Goal: Task Accomplishment & Management: Use online tool/utility

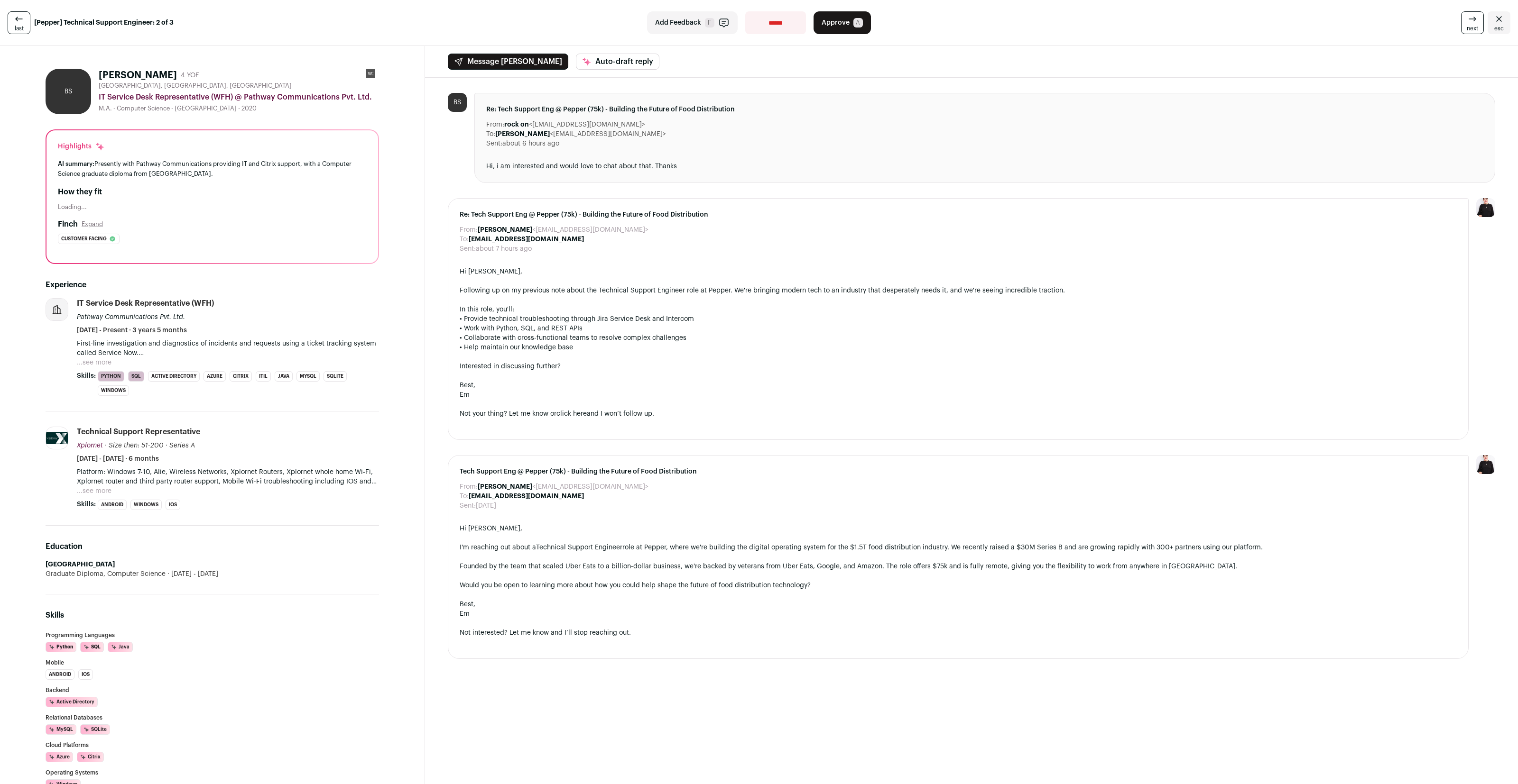
click at [93, 365] on button "...see more" at bounding box center [94, 363] width 35 height 9
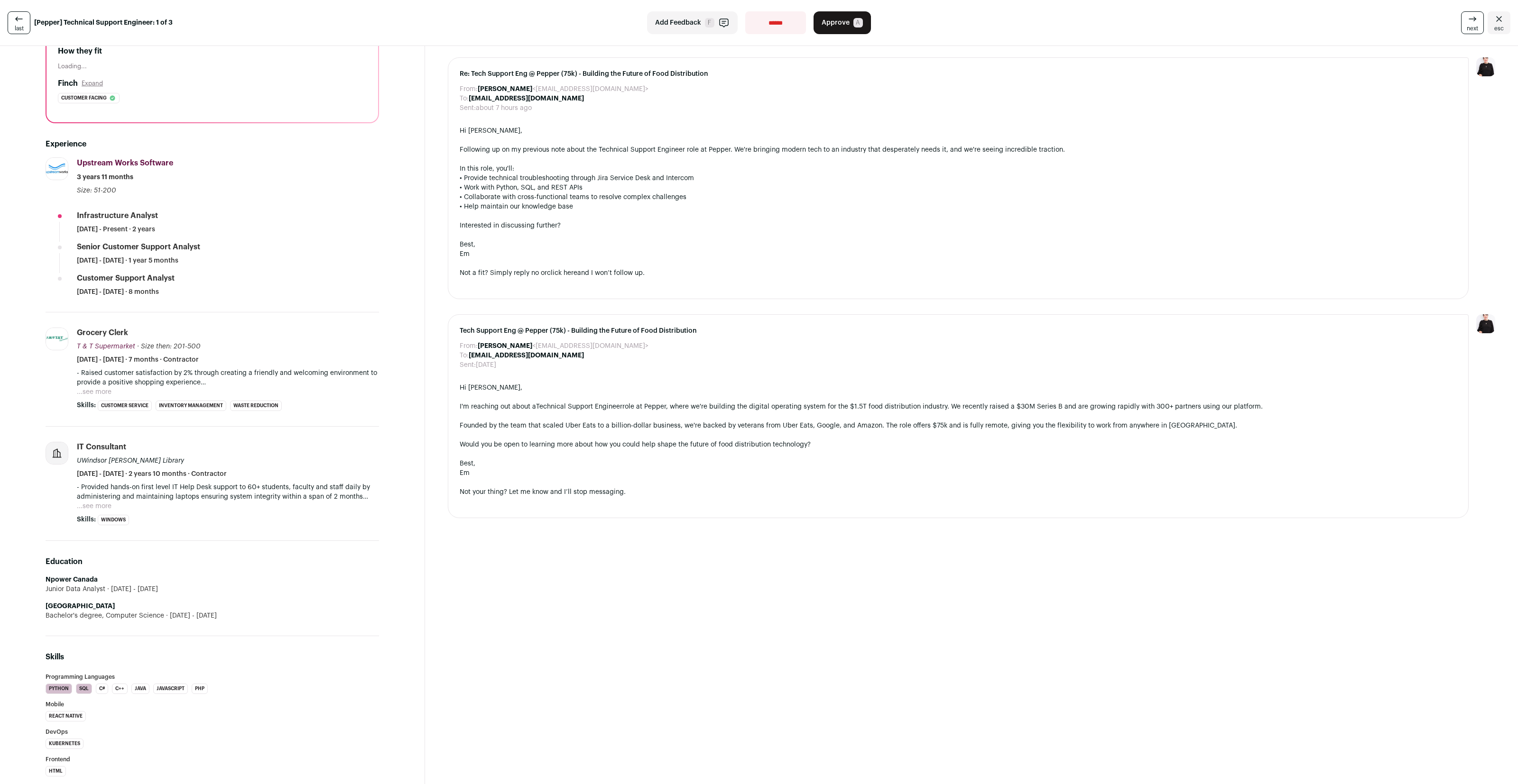
scroll to position [188, 0]
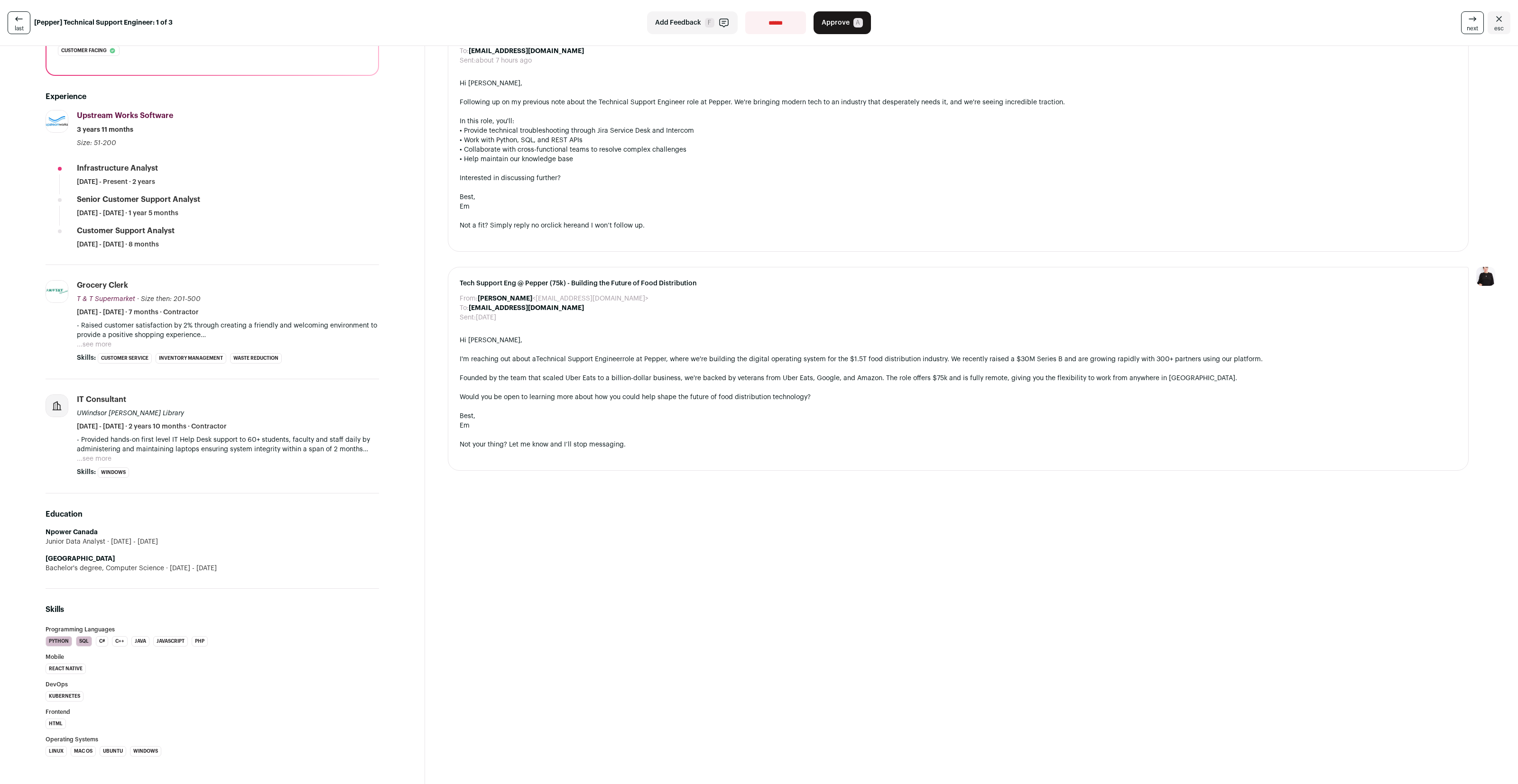
click at [99, 461] on button "...see more" at bounding box center [94, 459] width 35 height 9
